Goal: Information Seeking & Learning: Learn about a topic

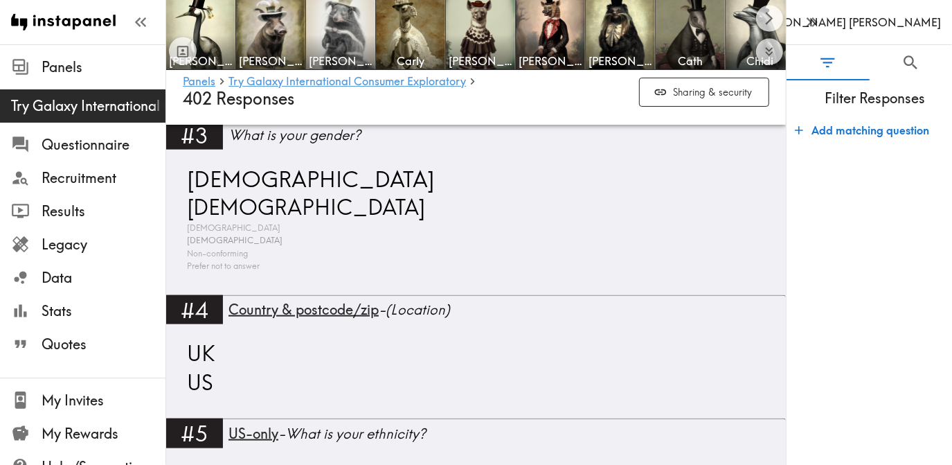
scroll to position [1133, 0]
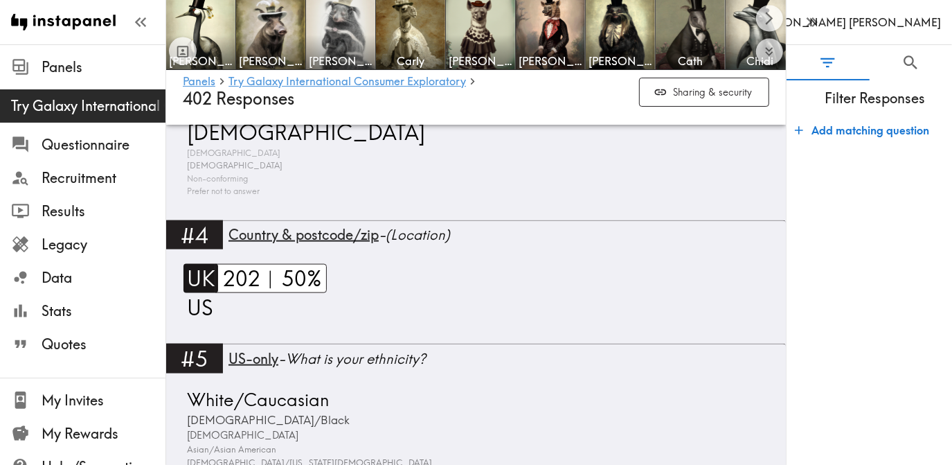
click at [190, 272] on span "UK" at bounding box center [200, 278] width 32 height 29
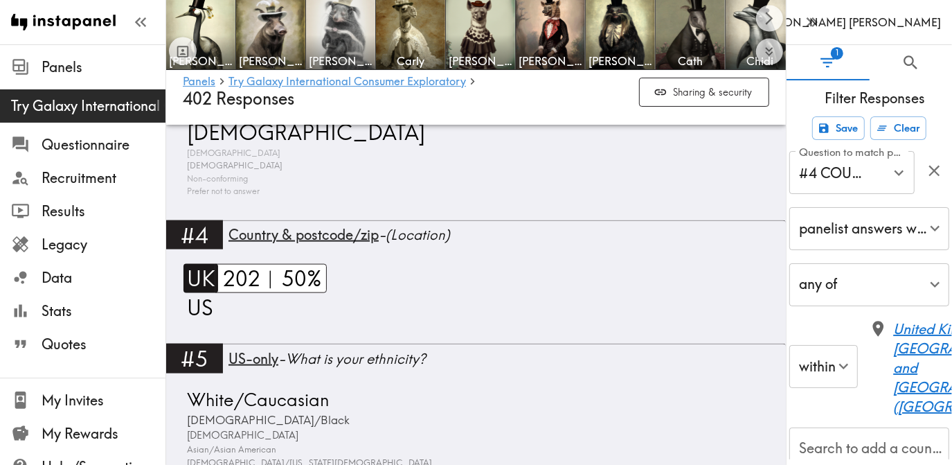
click at [201, 309] on span "US" at bounding box center [199, 307] width 30 height 28
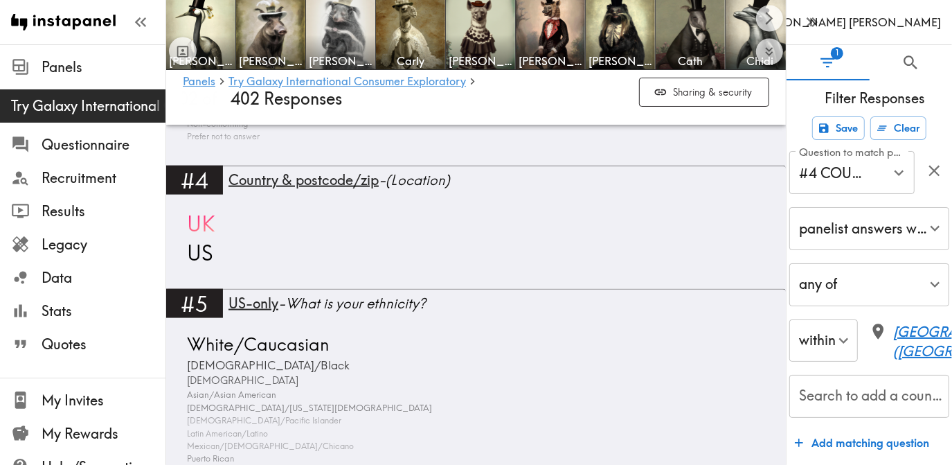
type input "#4 COUNTRY & POSTCODE/ZIP (Location)"
type input "false"
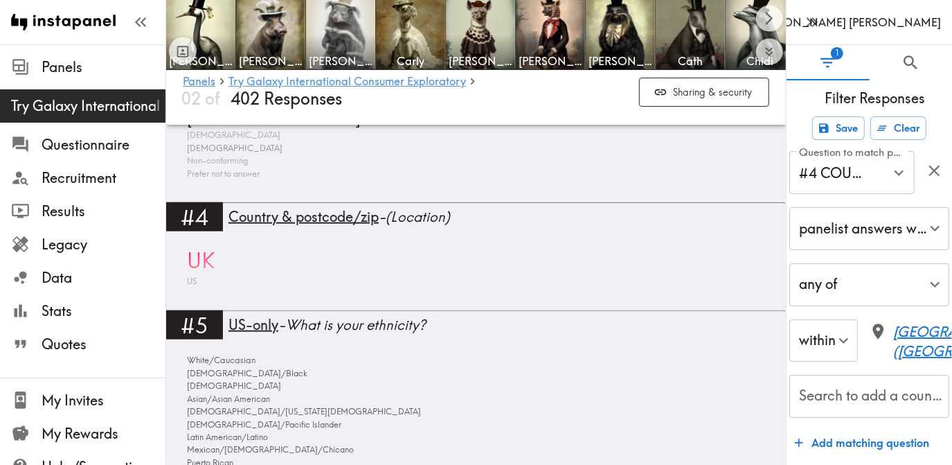
click at [197, 303] on div "#4 Country & postcode/zip - (Location) [GEOGRAPHIC_DATA] [GEOGRAPHIC_DATA]" at bounding box center [476, 256] width 620 height 108
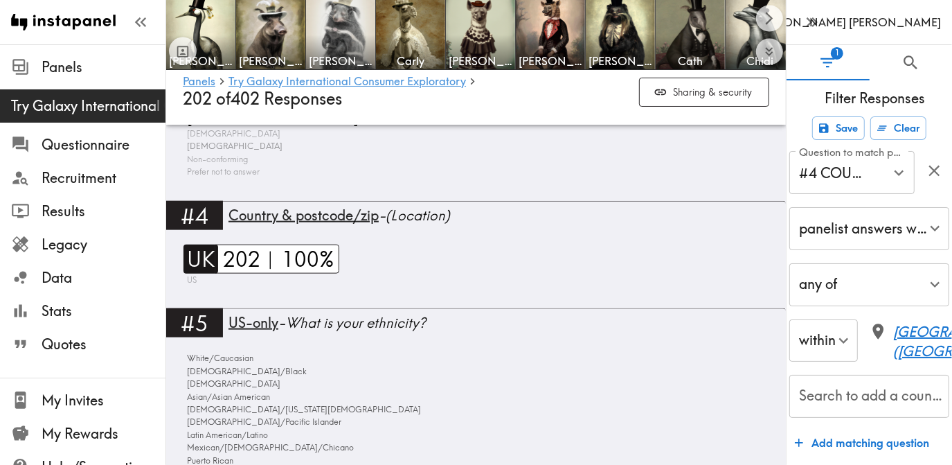
scroll to position [1004, 0]
click at [193, 283] on span "US" at bounding box center [190, 281] width 13 height 12
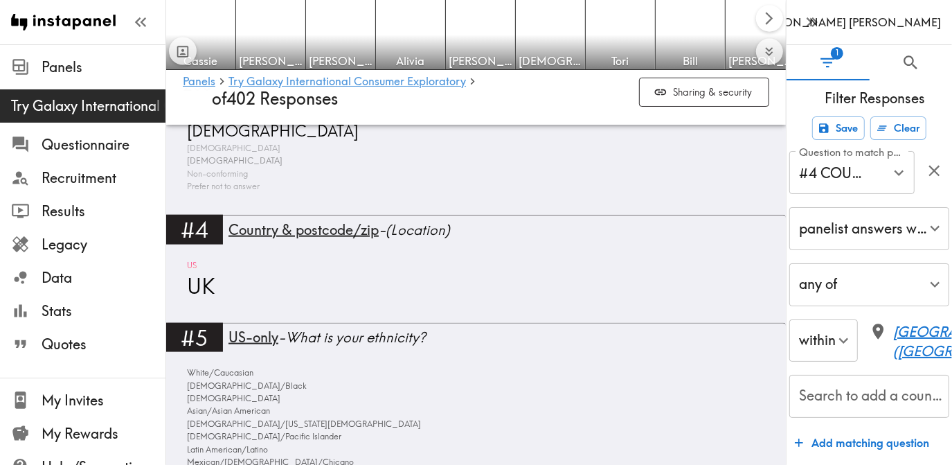
type input "#4 COUNTRY & POSTCODE/ZIP (Location)"
type input "false"
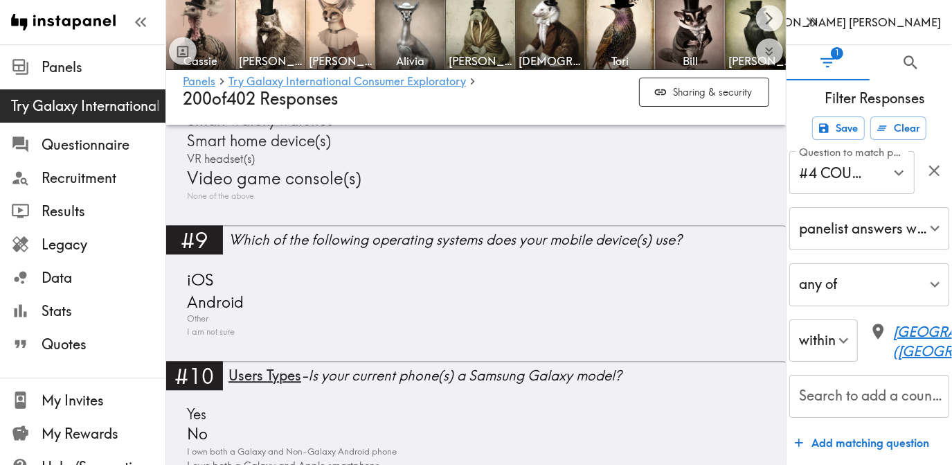
scroll to position [2023, 0]
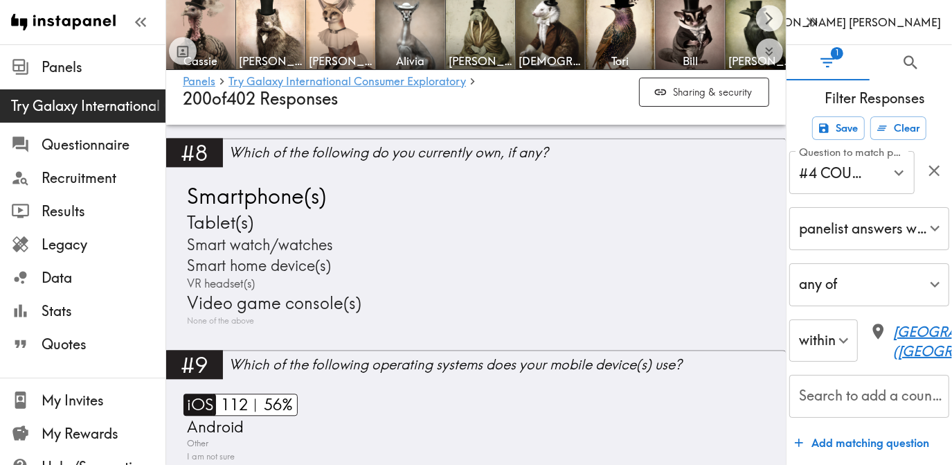
click at [206, 401] on span "iOS" at bounding box center [199, 404] width 30 height 22
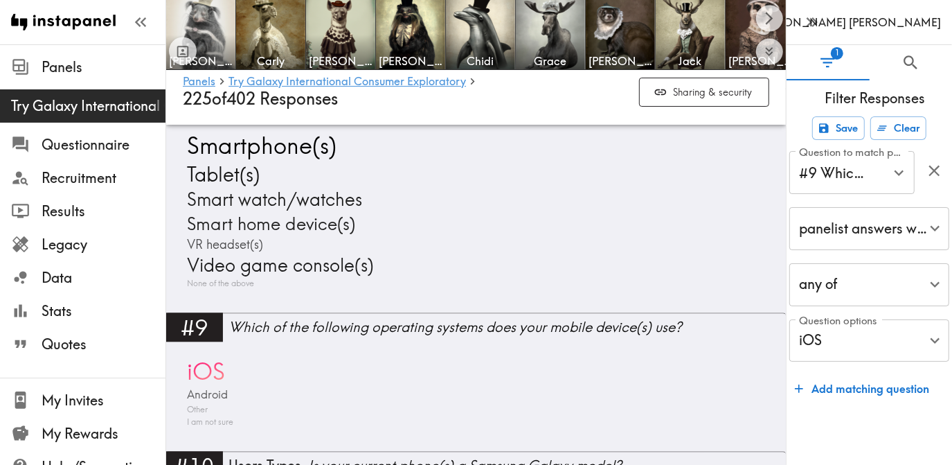
scroll to position [2170, 0]
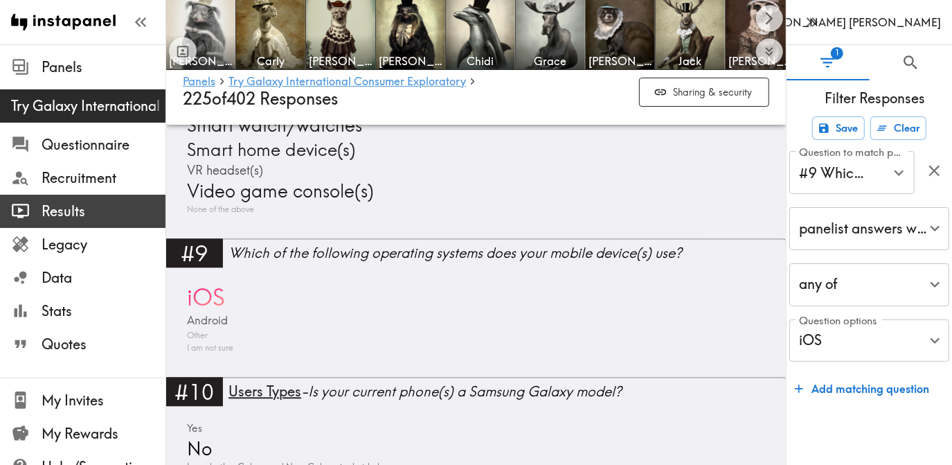
click at [82, 208] on span "Results" at bounding box center [104, 211] width 124 height 19
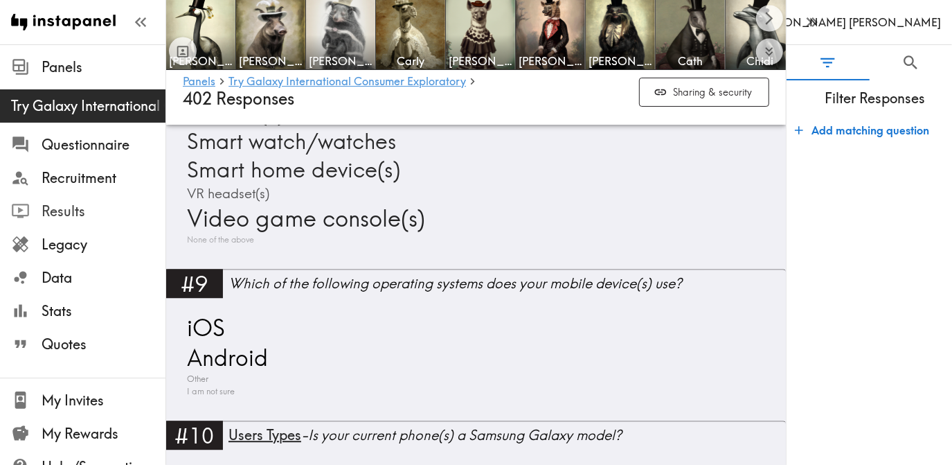
scroll to position [2455, 0]
